Goal: Check status: Check status

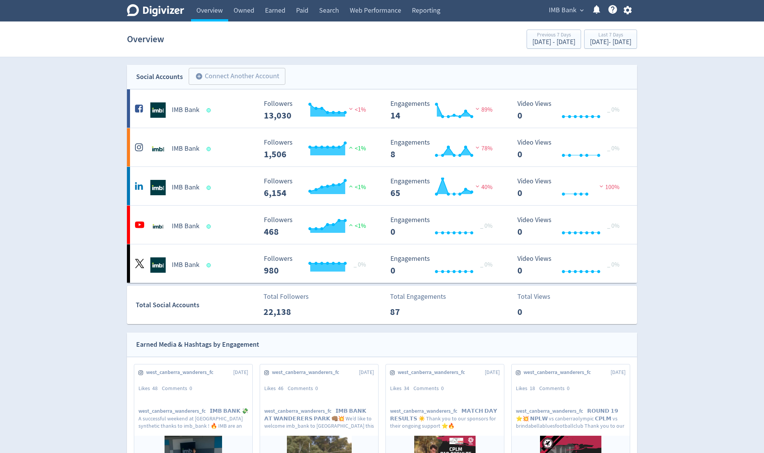
click at [569, 11] on span "IMB Bank" at bounding box center [563, 10] width 28 height 12
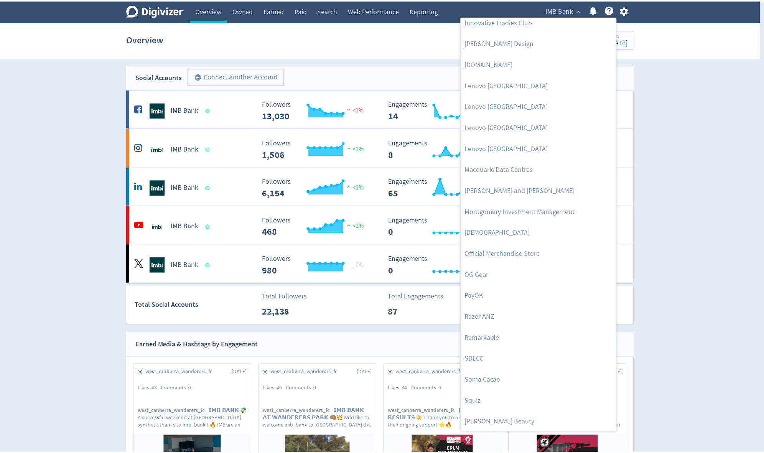
scroll to position [675, 0]
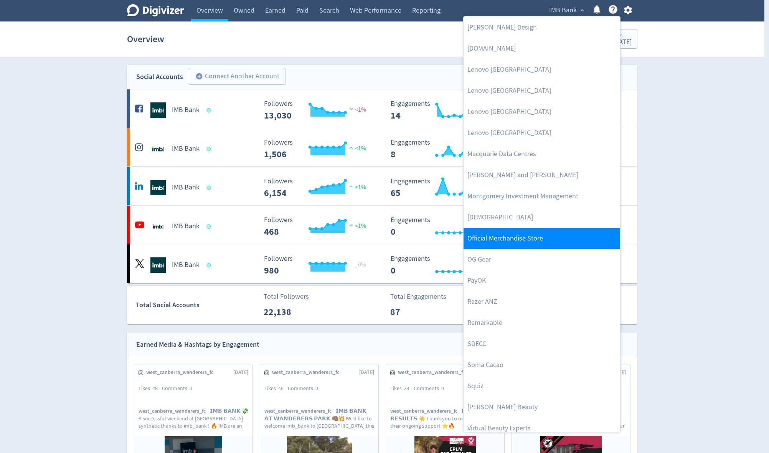
click at [553, 240] on link "Official Merchandise Store" at bounding box center [541, 238] width 156 height 21
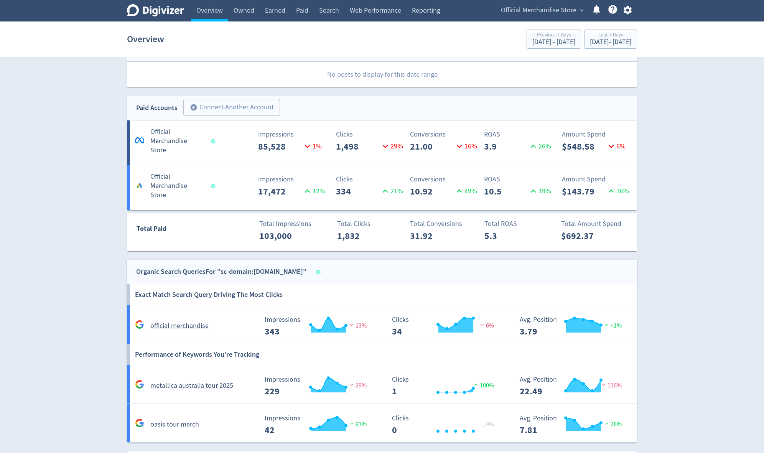
scroll to position [368, 0]
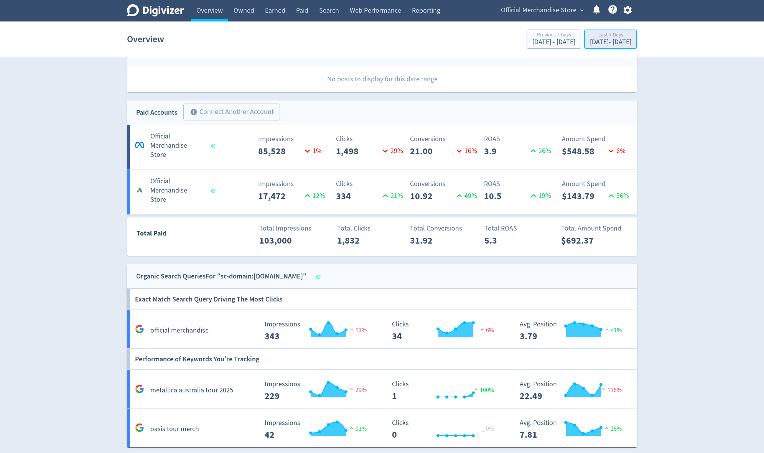
click at [595, 43] on div "[DATE] - [DATE]" at bounding box center [610, 42] width 41 height 7
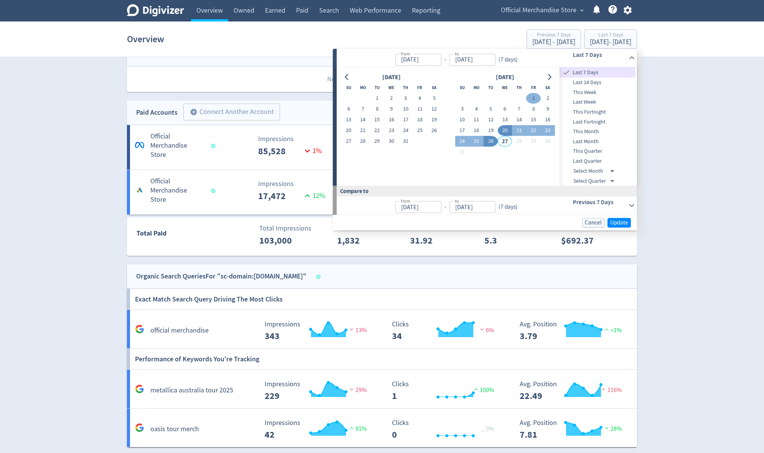
click at [532, 100] on button "1" at bounding box center [533, 98] width 14 height 11
type input "[DATE]"
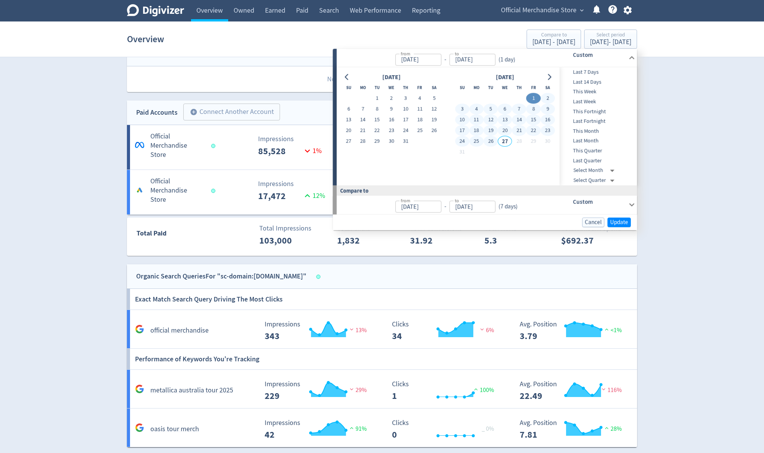
click at [493, 140] on button "26" at bounding box center [491, 141] width 14 height 11
type input "[DATE]"
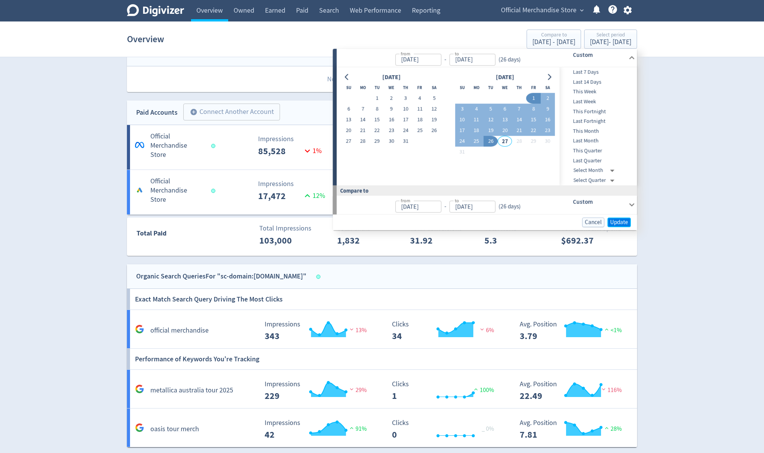
click at [620, 219] on span "Update" at bounding box center [619, 222] width 18 height 6
